Goal: Task Accomplishment & Management: Manage account settings

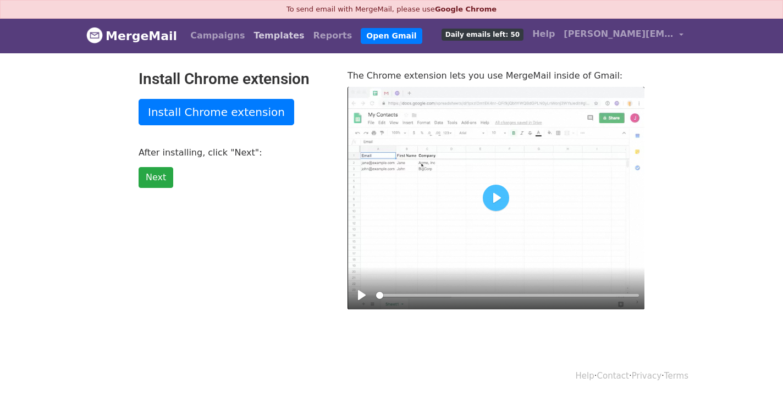
click at [265, 35] on link "Templates" at bounding box center [278, 36] width 59 height 22
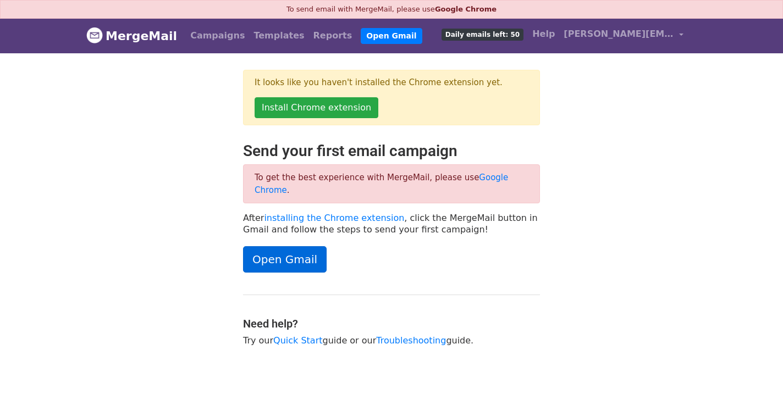
click at [258, 246] on link "Open Gmail" at bounding box center [285, 259] width 84 height 26
click at [637, 37] on span "[PERSON_NAME][EMAIL_ADDRESS][DOMAIN_NAME]" at bounding box center [619, 33] width 110 height 13
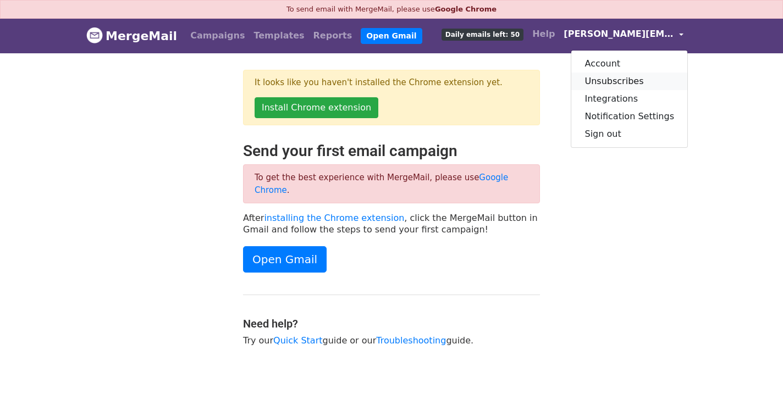
click at [633, 77] on link "Unsubscribes" at bounding box center [629, 82] width 116 height 18
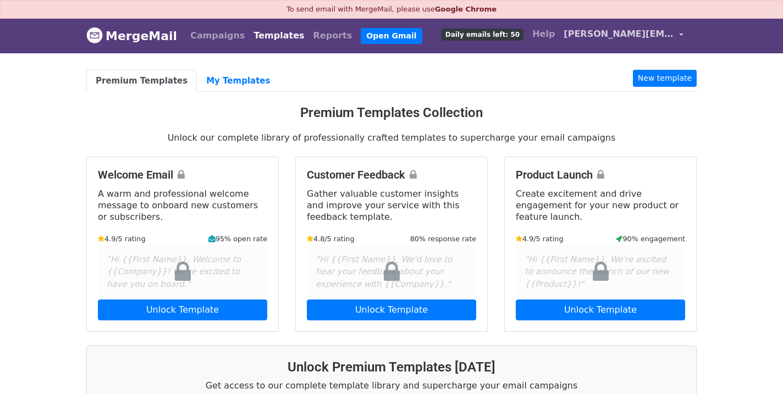
click at [649, 37] on span "[PERSON_NAME][EMAIL_ADDRESS][DOMAIN_NAME]" at bounding box center [619, 33] width 110 height 13
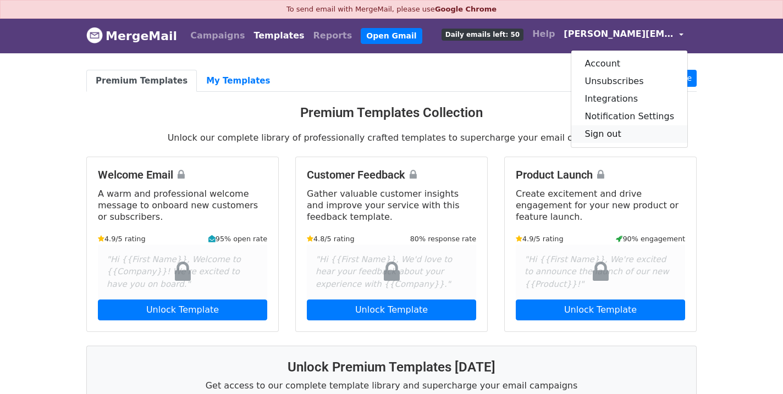
click at [623, 134] on link "Sign out" at bounding box center [629, 134] width 116 height 18
